Goal: Information Seeking & Learning: Learn about a topic

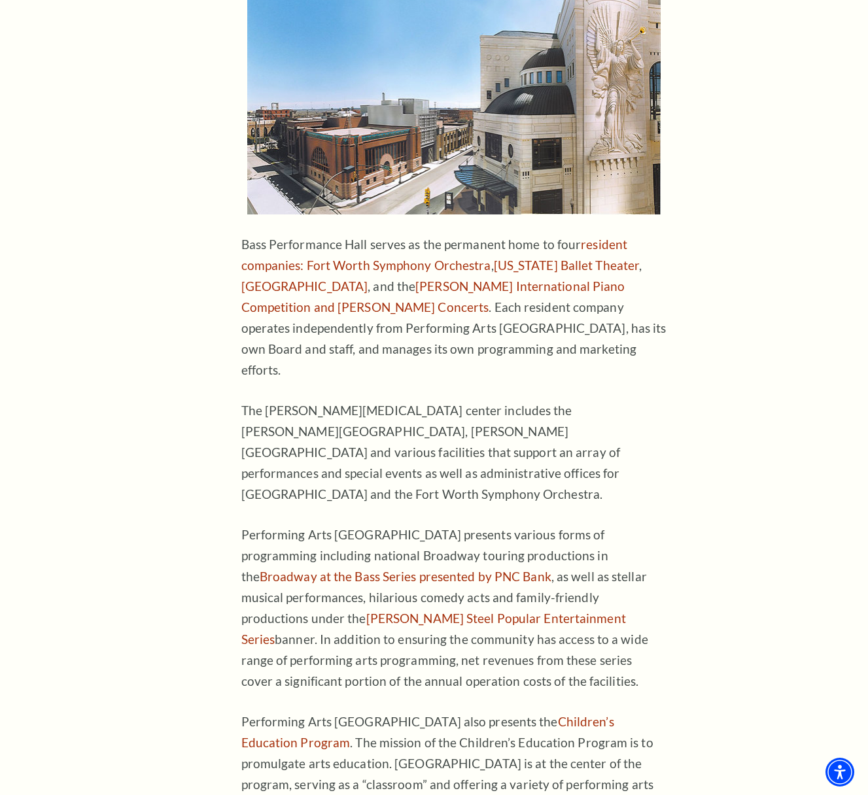
scroll to position [624, 0]
click at [551, 568] on link "Broadway at the Bass Series presented by PNC Bank" at bounding box center [406, 575] width 292 height 15
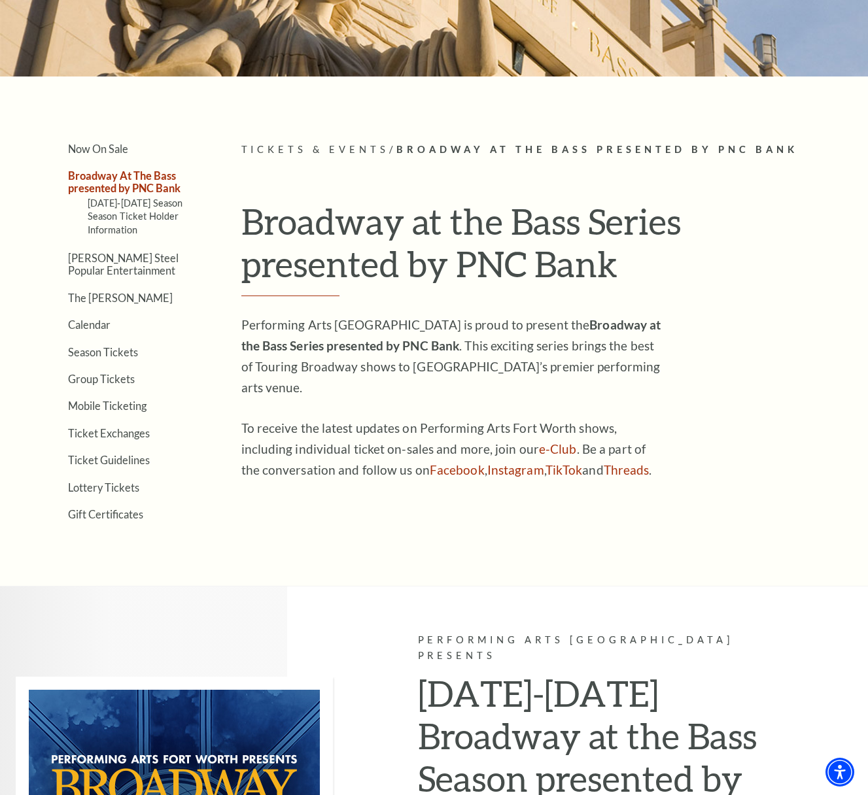
scroll to position [207, 0]
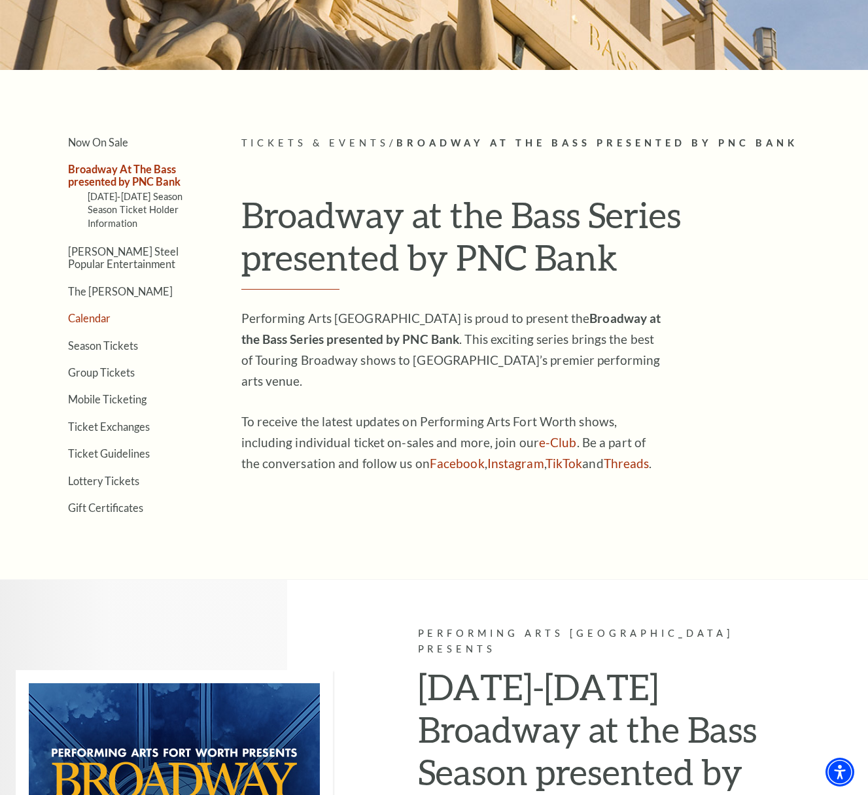
click at [87, 312] on link "Calendar" at bounding box center [89, 318] width 43 height 12
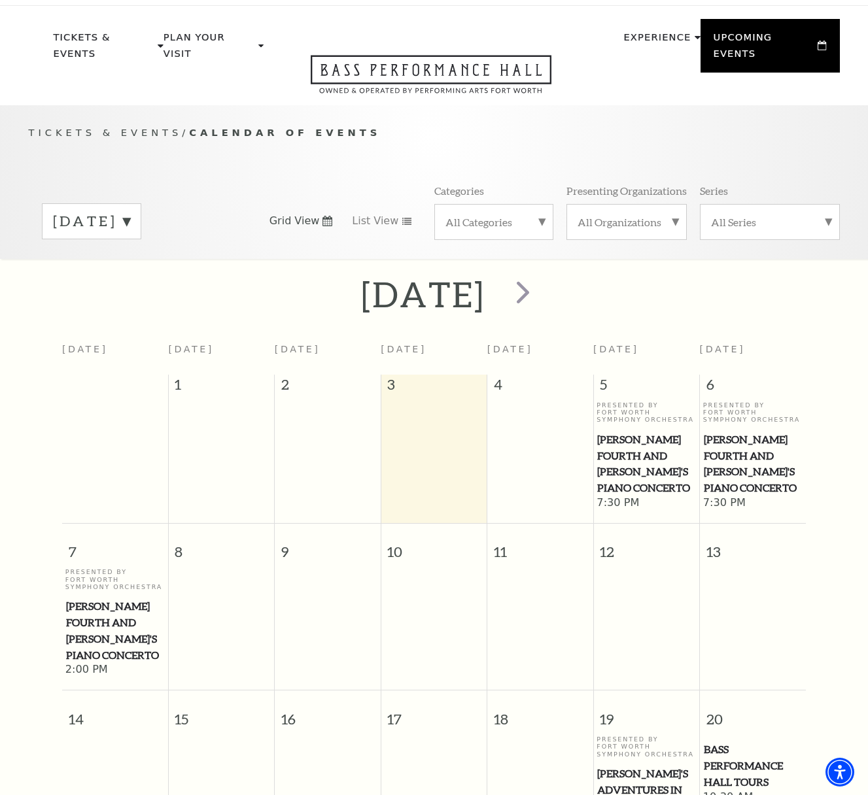
scroll to position [18, 0]
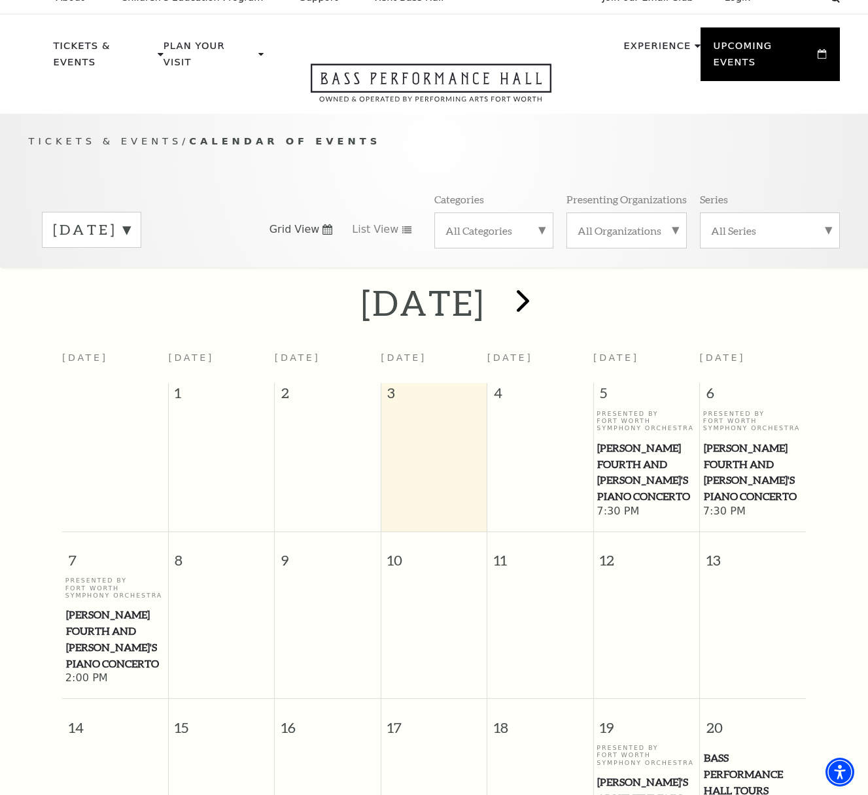
click at [541, 284] on span "next" at bounding box center [522, 300] width 37 height 37
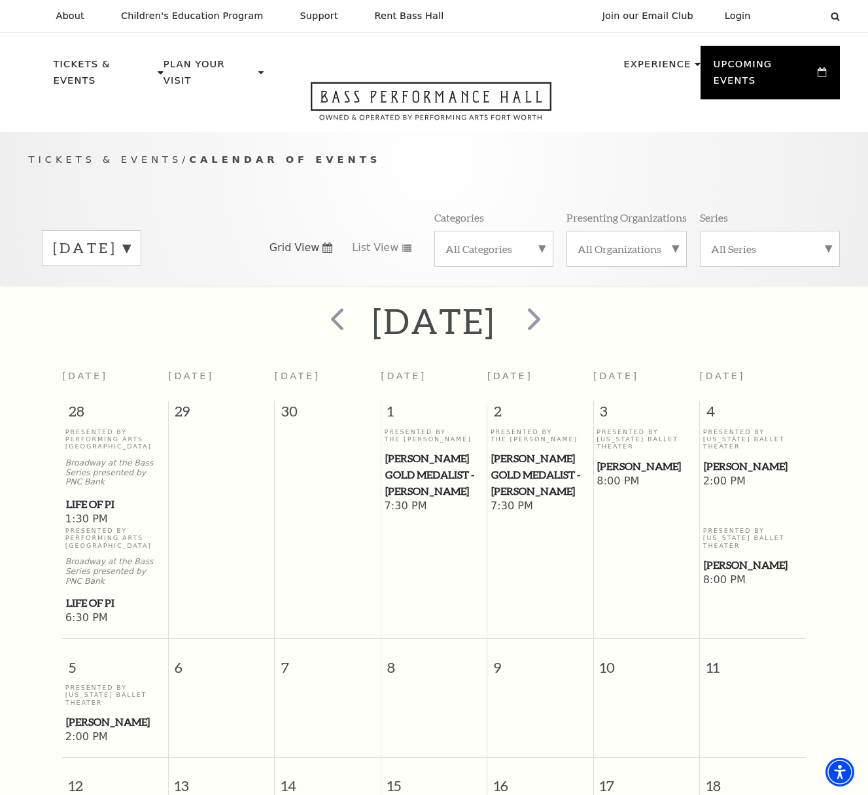
scroll to position [0, 0]
click at [553, 300] on span "next" at bounding box center [533, 318] width 37 height 37
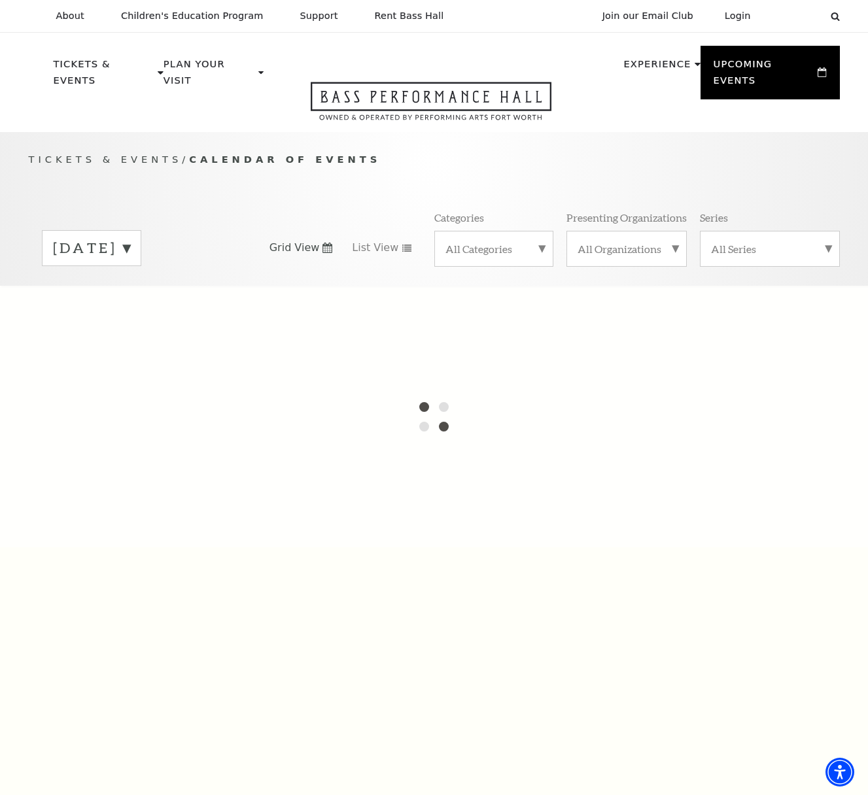
click at [130, 238] on label "[DATE]" at bounding box center [91, 248] width 77 height 20
click at [258, 288] on div at bounding box center [434, 417] width 868 height 262
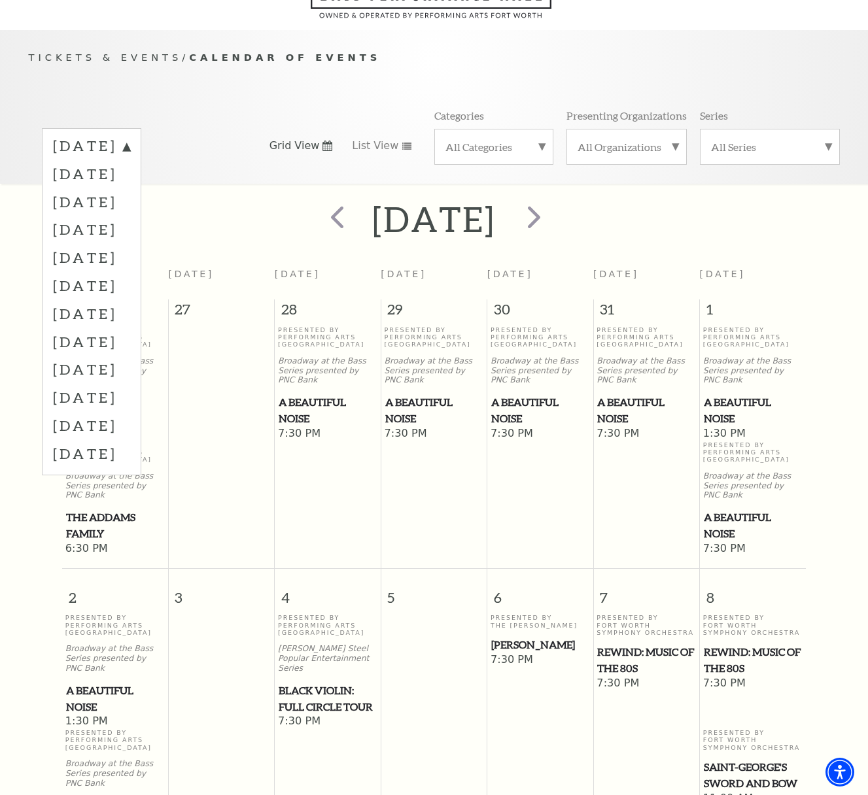
scroll to position [115, 0]
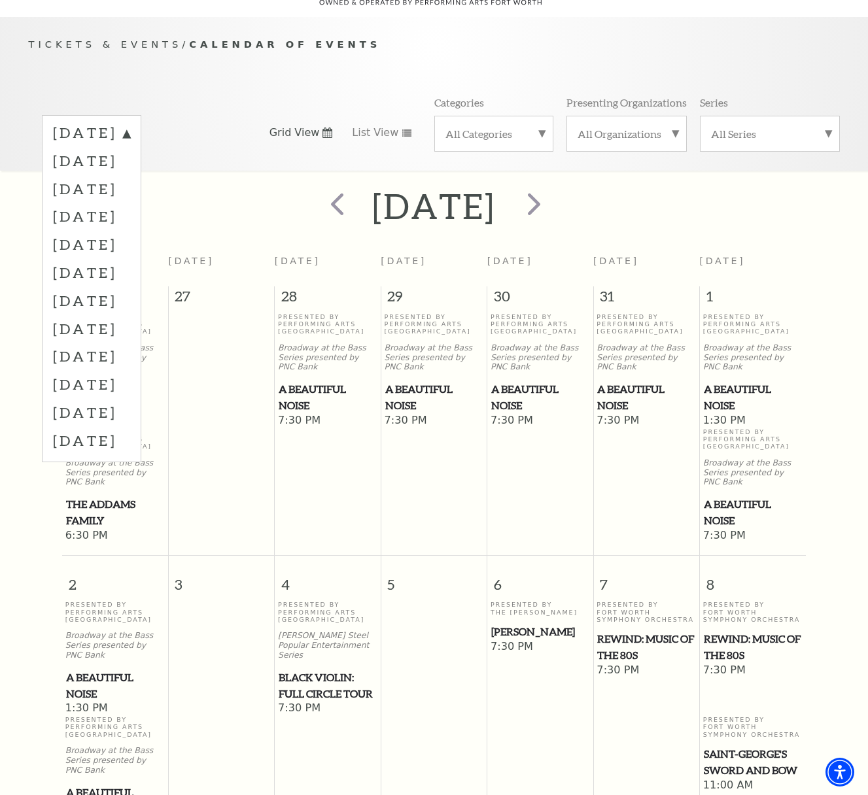
click at [704, 208] on div "[DATE]" at bounding box center [434, 206] width 868 height 46
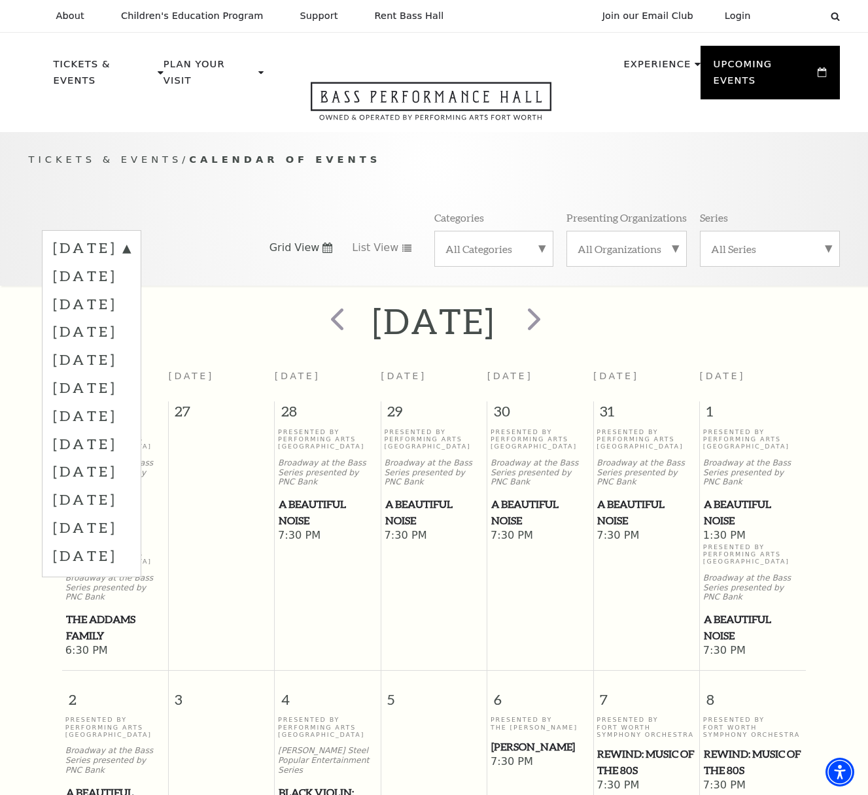
scroll to position [0, 0]
click at [122, 345] on label "[DATE]" at bounding box center [91, 359] width 77 height 28
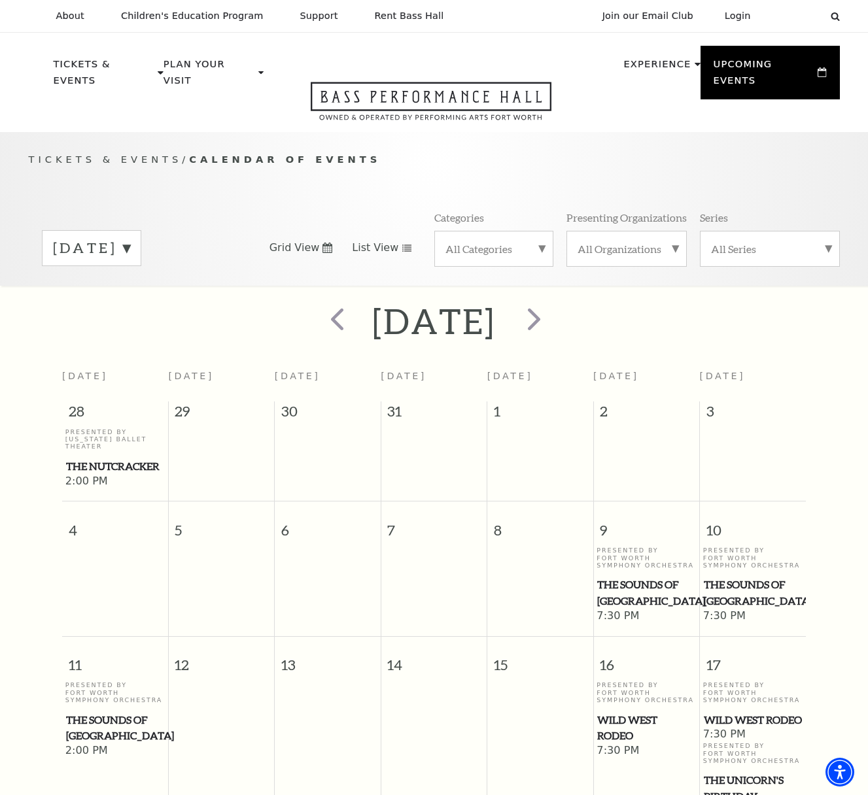
click at [401, 245] on icon at bounding box center [406, 248] width 10 height 7
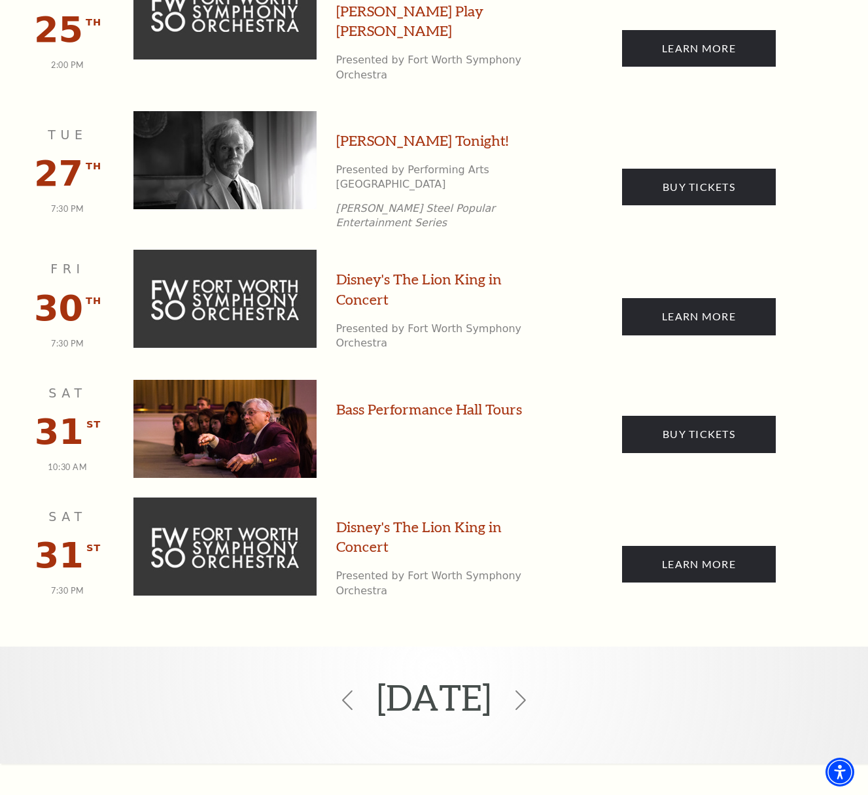
scroll to position [1538, 0]
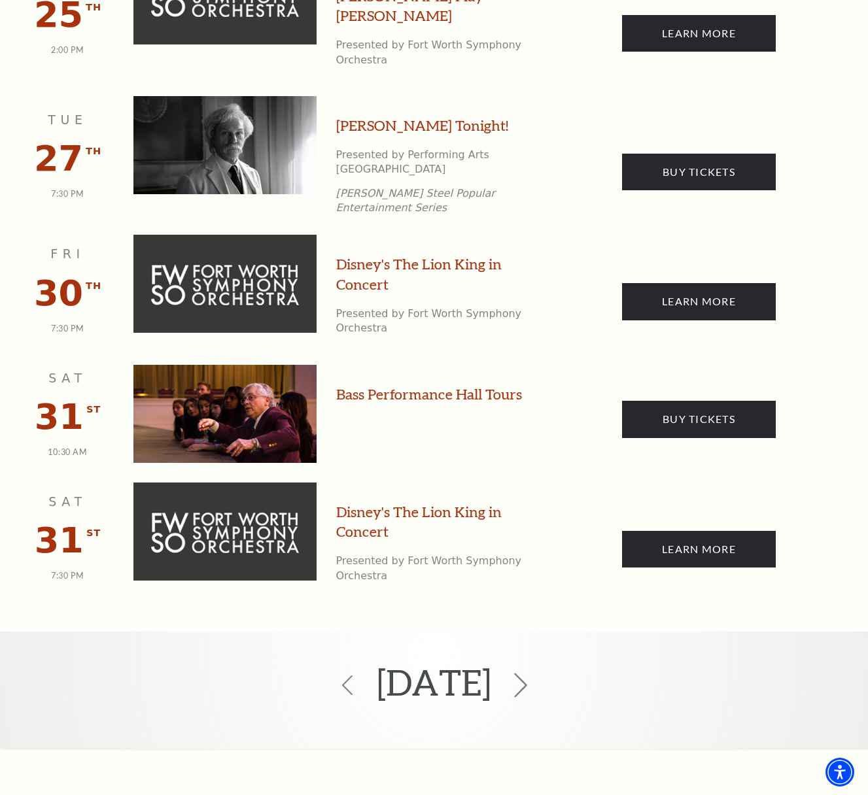
click at [533, 673] on icon at bounding box center [520, 685] width 25 height 25
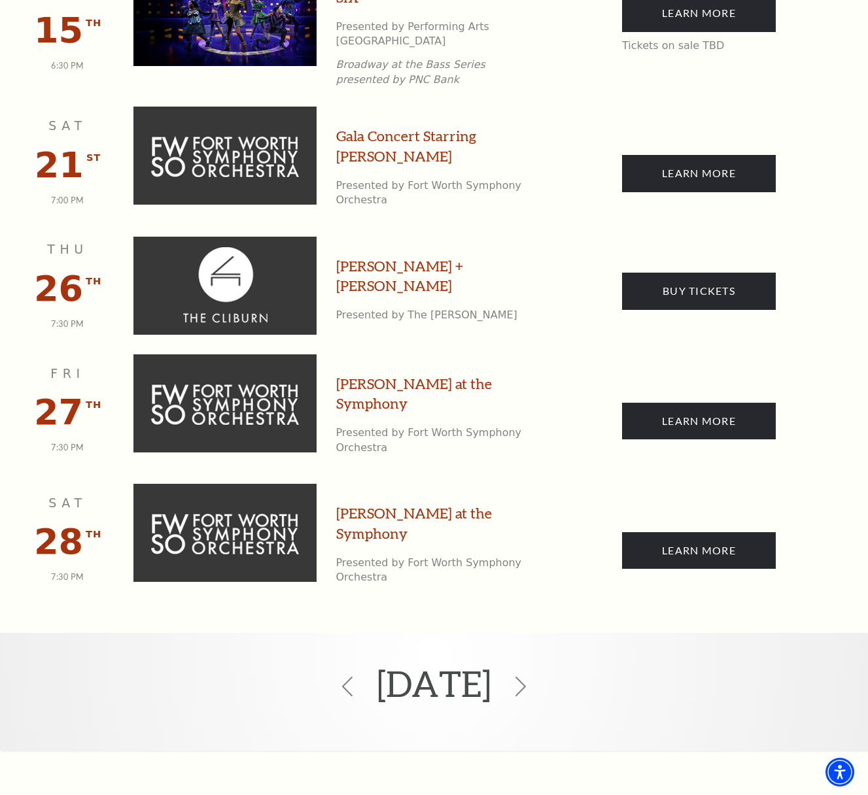
scroll to position [1450, 0]
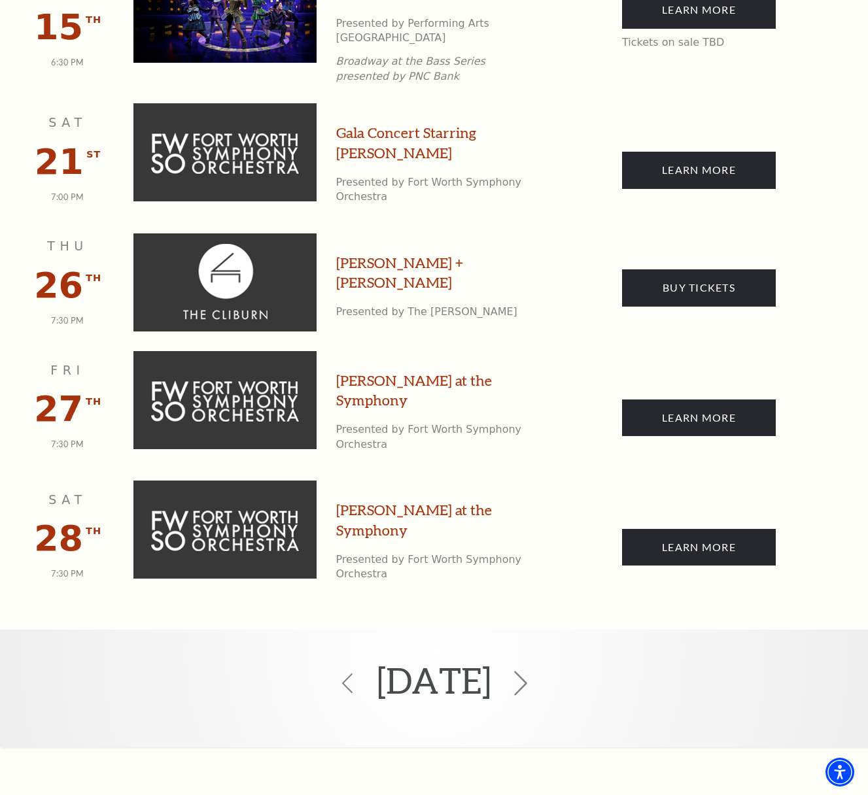
click at [527, 672] on use at bounding box center [520, 684] width 13 height 25
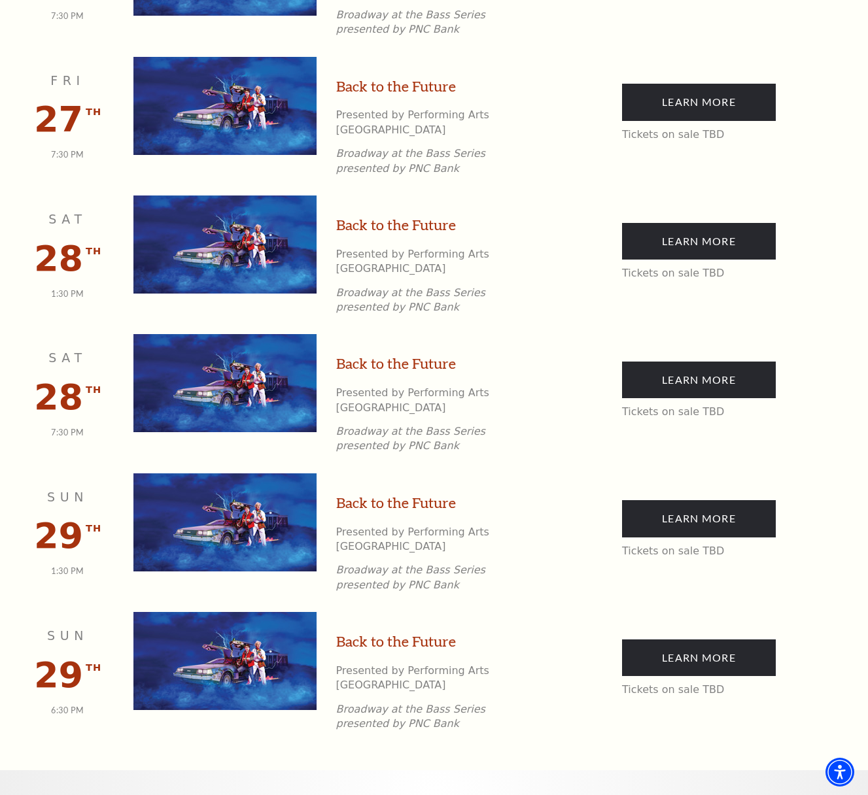
scroll to position [2170, 0]
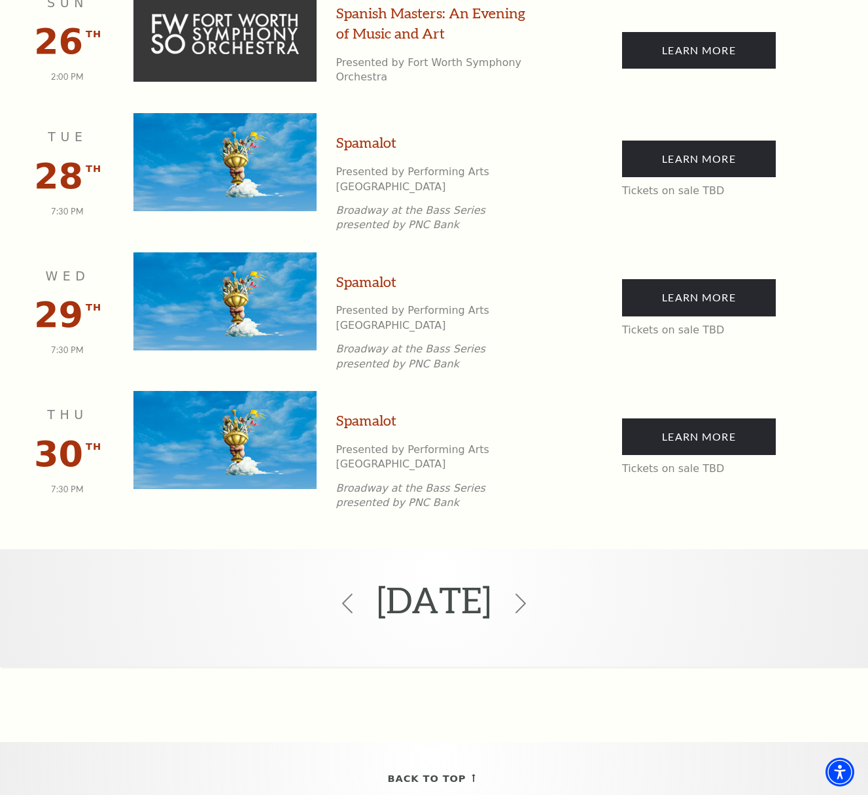
scroll to position [2314, 0]
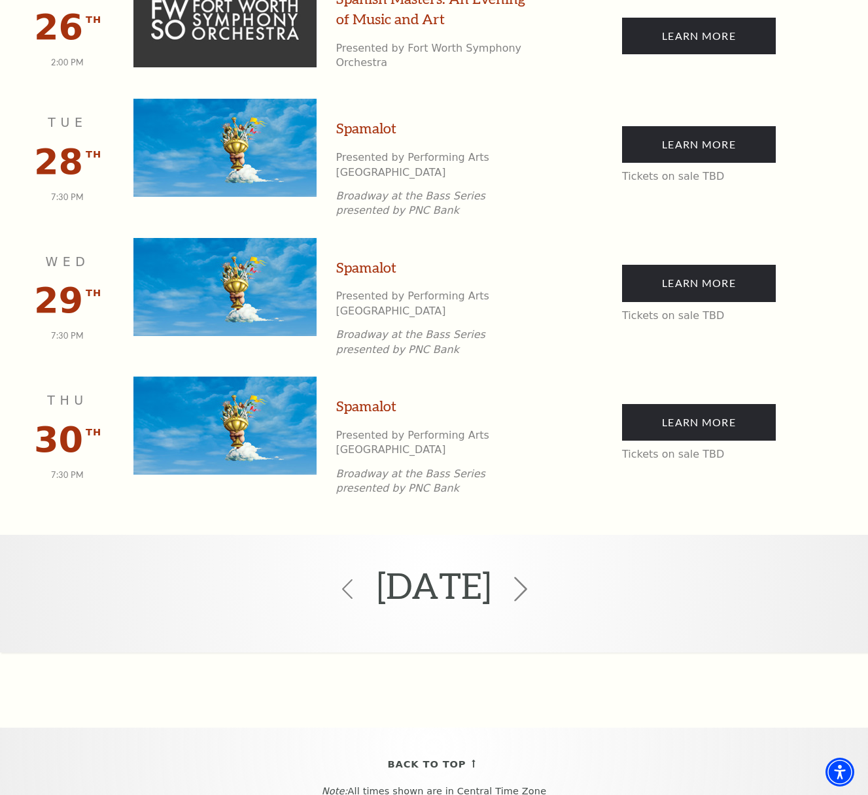
click at [533, 577] on icon at bounding box center [520, 589] width 25 height 25
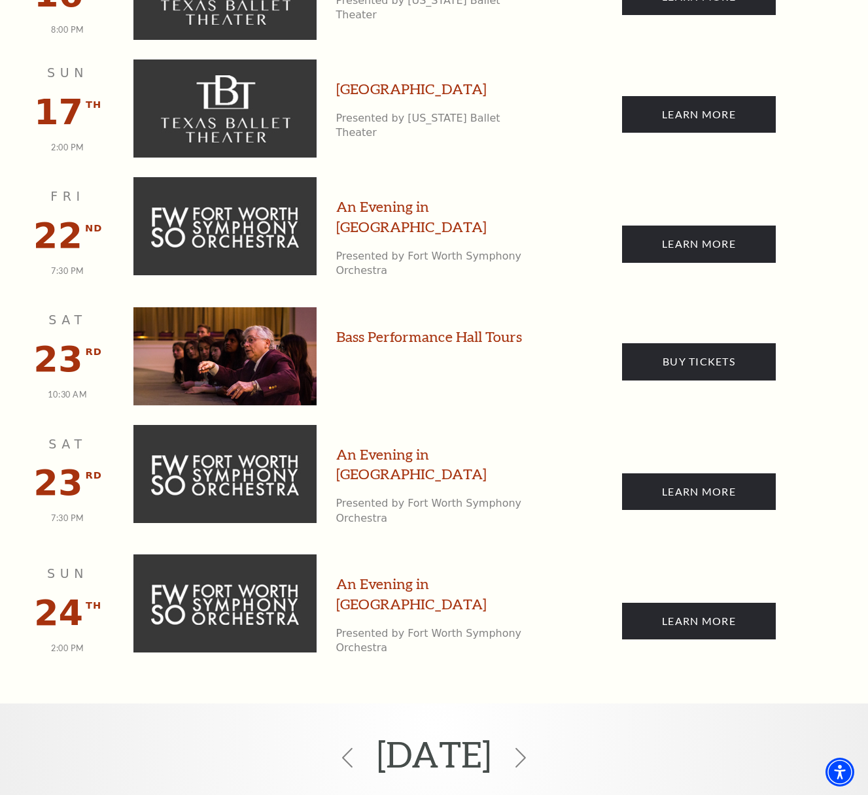
scroll to position [2123, 0]
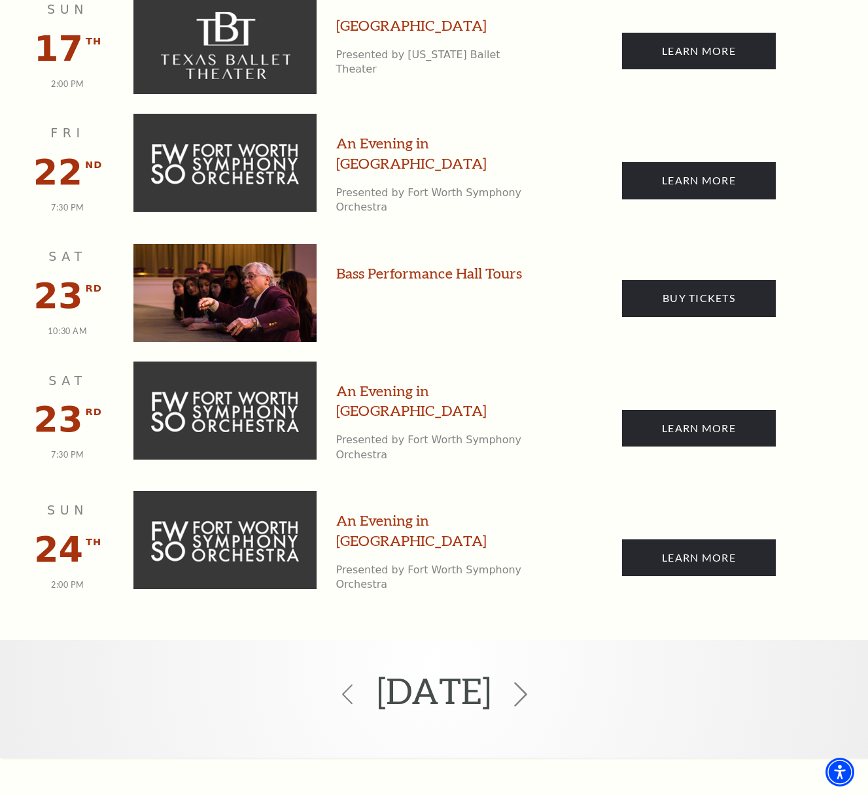
click at [533, 682] on icon at bounding box center [520, 694] width 25 height 25
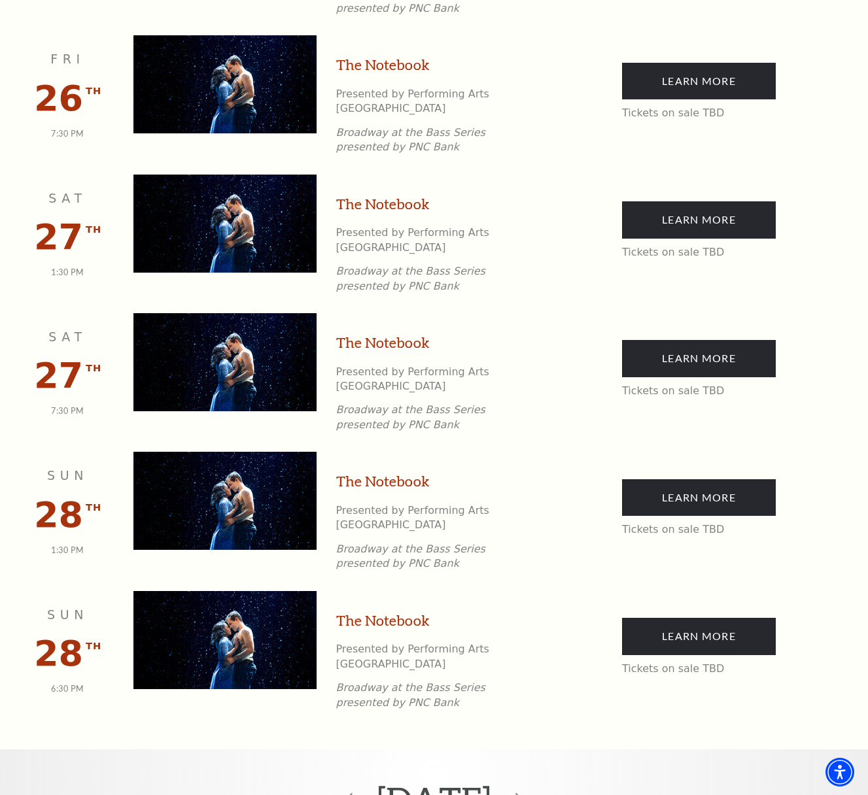
scroll to position [1526, 0]
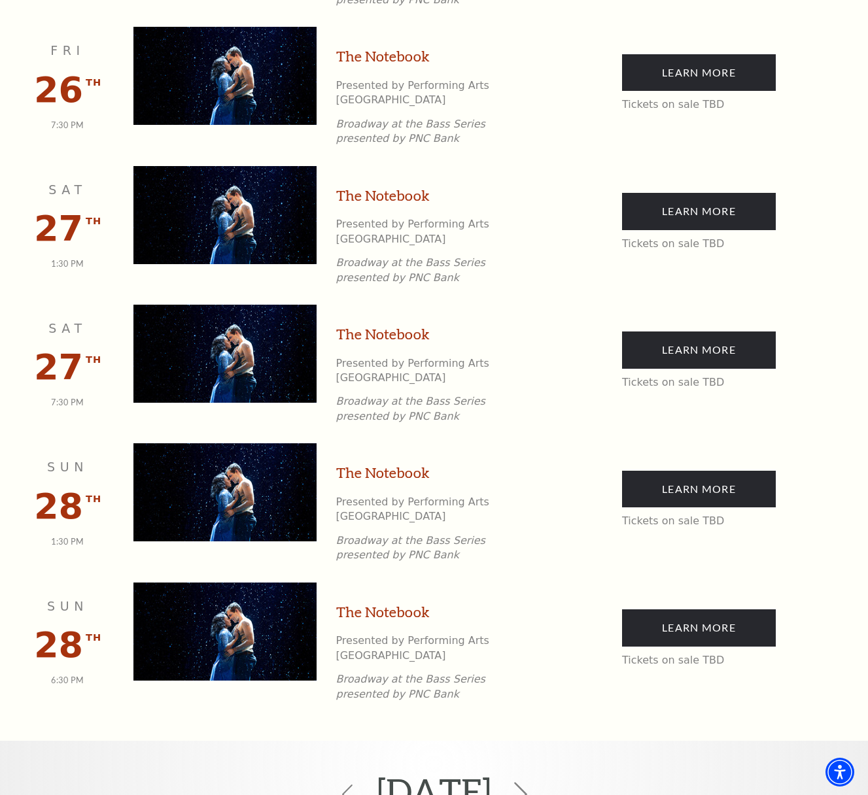
click at [533, 782] on icon at bounding box center [520, 794] width 25 height 25
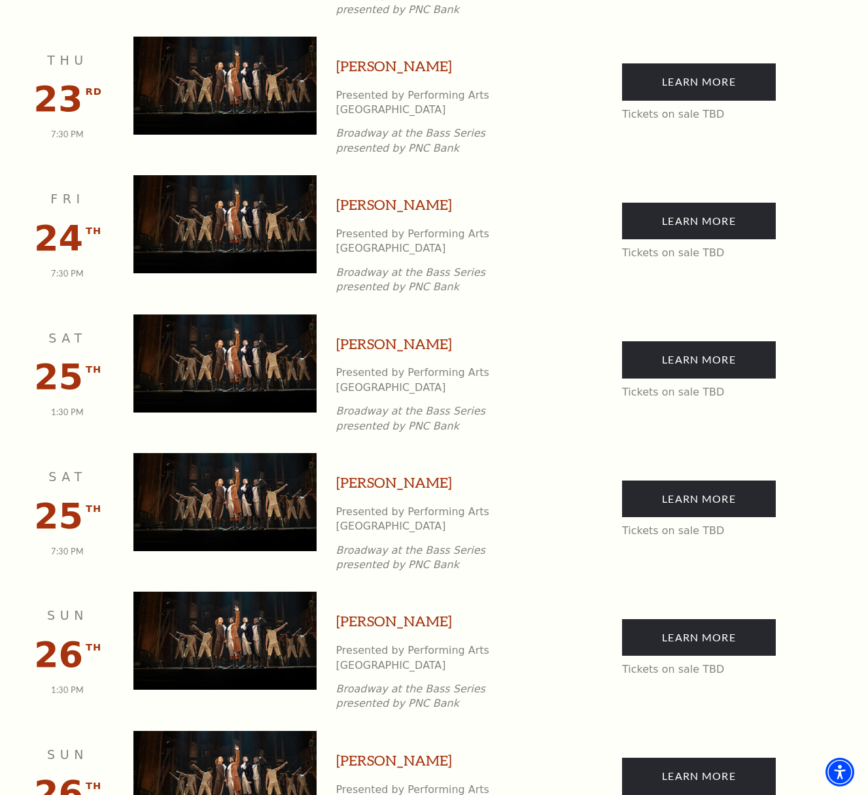
scroll to position [1802, 0]
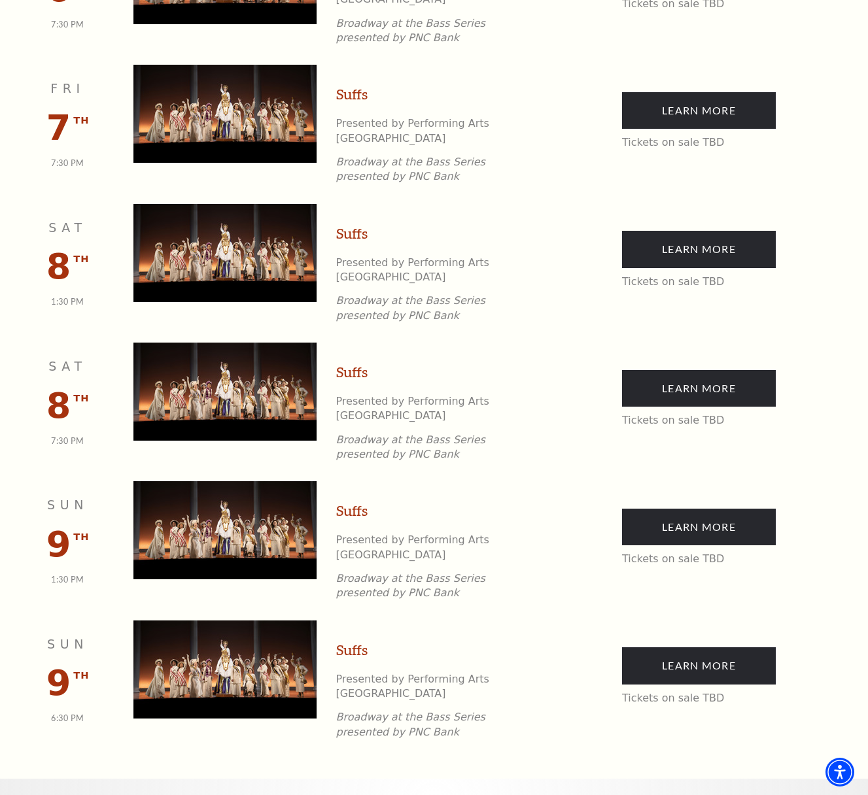
scroll to position [795, 0]
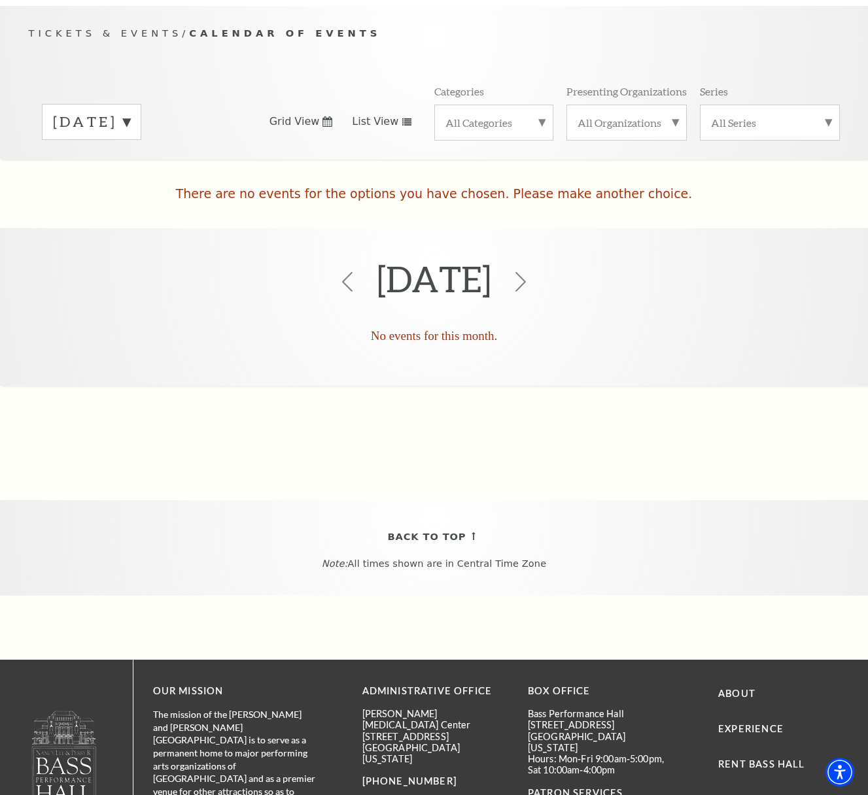
scroll to position [115, 0]
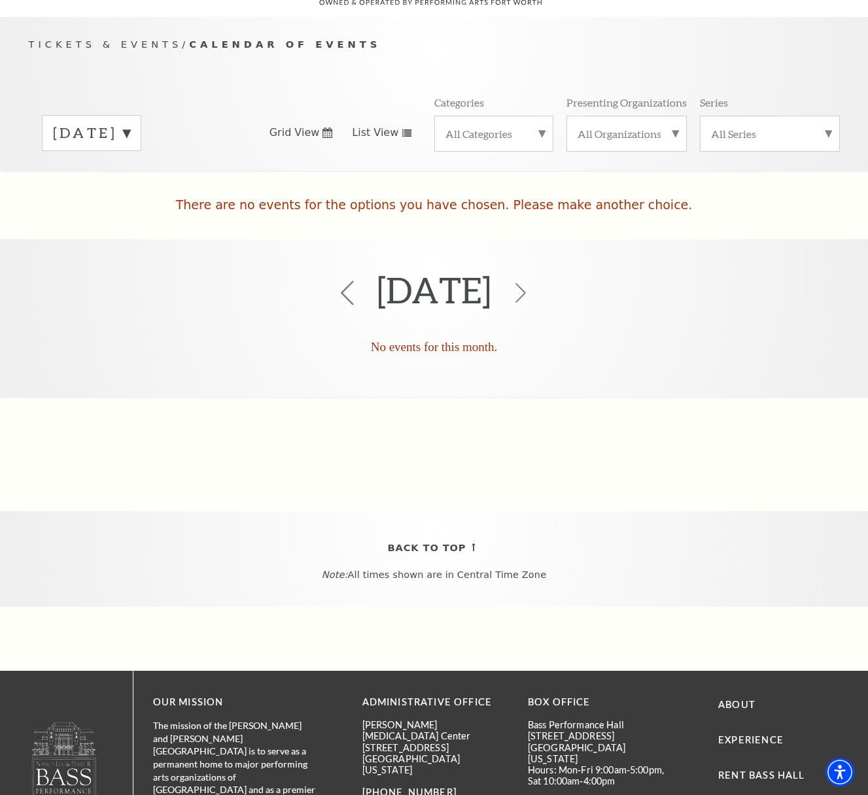
click at [341, 281] on use at bounding box center [347, 293] width 13 height 25
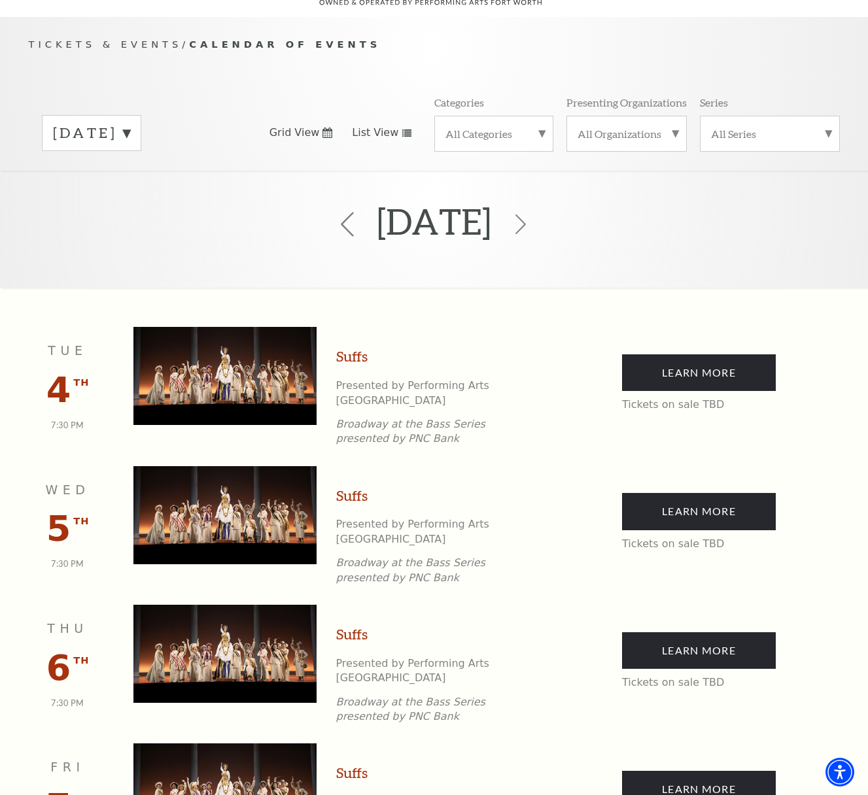
click at [341, 212] on use at bounding box center [347, 224] width 13 height 25
